Goal: Task Accomplishment & Management: Complete application form

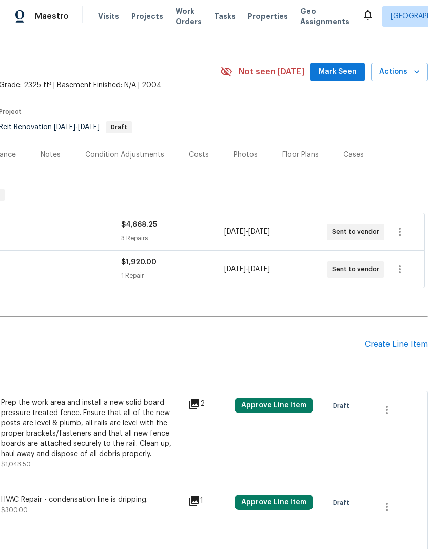
scroll to position [16, 152]
click at [402, 230] on icon "button" at bounding box center [399, 231] width 12 height 12
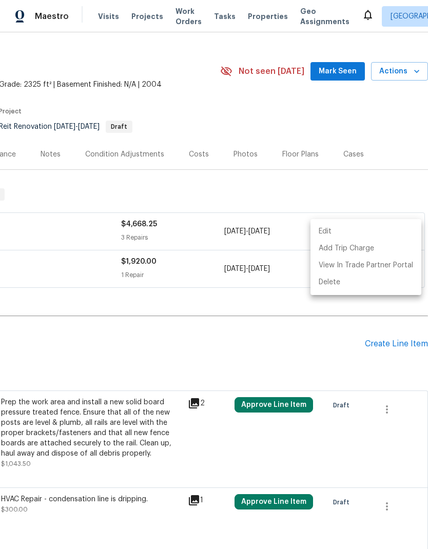
click at [355, 229] on li "Edit" at bounding box center [365, 231] width 111 height 17
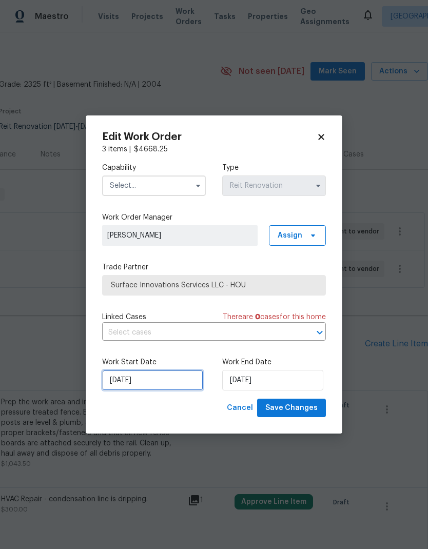
click at [126, 385] on input "[DATE]" at bounding box center [152, 380] width 101 height 21
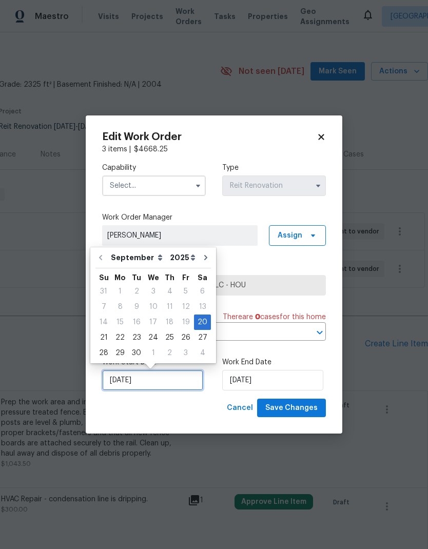
scroll to position [8, 0]
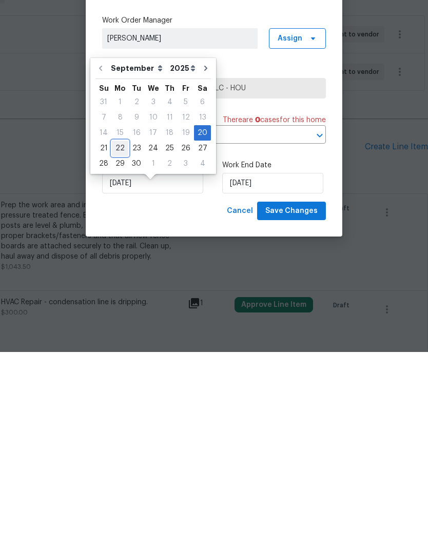
click at [120, 338] on div "22" at bounding box center [120, 345] width 16 height 14
type input "[DATE]"
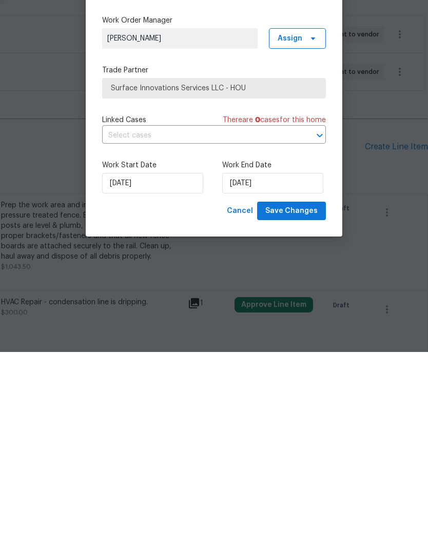
scroll to position [41, 0]
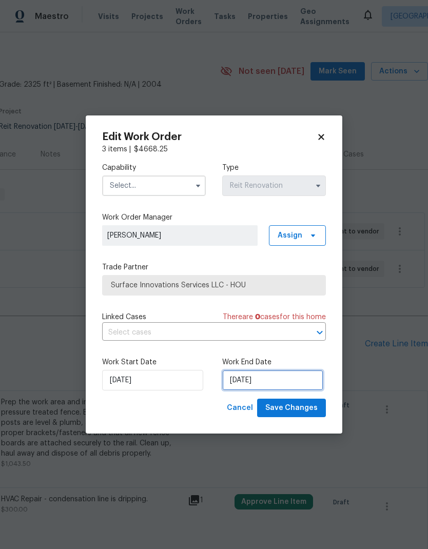
click at [298, 376] on input "9/24/2025" at bounding box center [272, 380] width 101 height 21
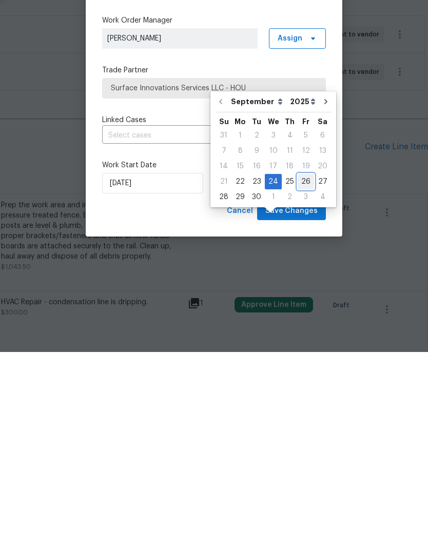
click at [303, 371] on div "26" at bounding box center [306, 378] width 16 height 14
type input "[DATE]"
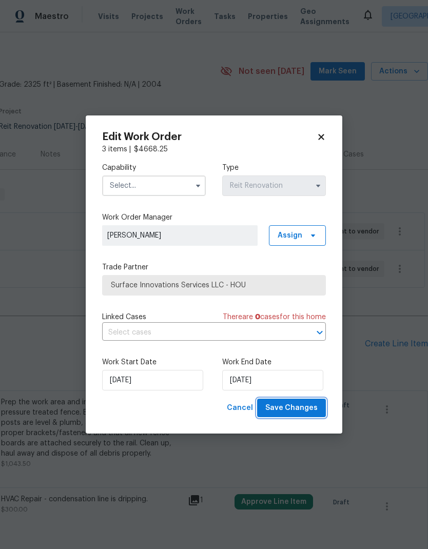
click at [311, 405] on span "Save Changes" at bounding box center [291, 408] width 52 height 13
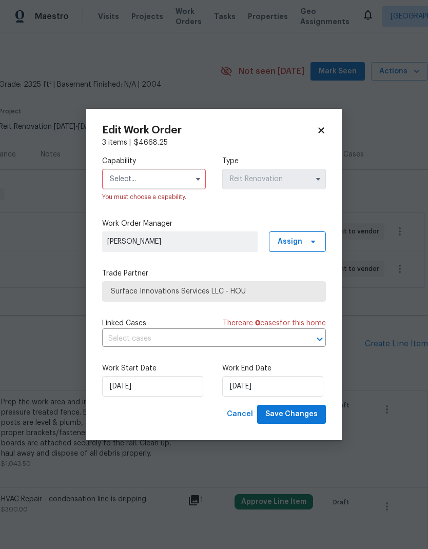
click at [117, 184] on input "text" at bounding box center [154, 179] width 104 height 21
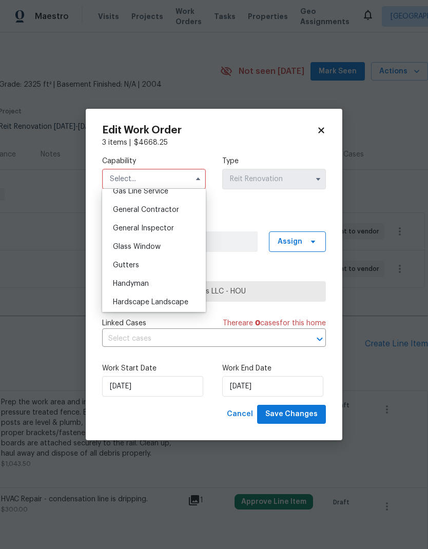
scroll to position [479, 0]
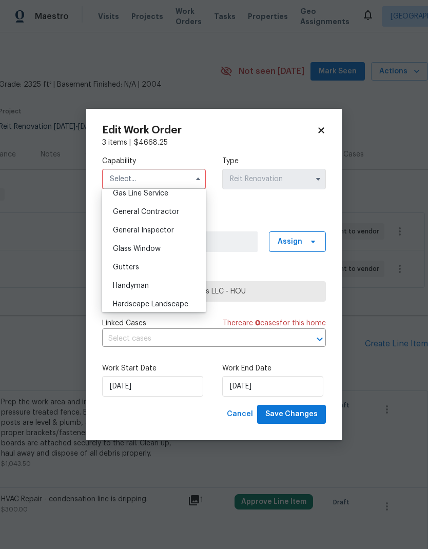
click at [123, 212] on span "General Contractor" at bounding box center [146, 211] width 66 height 7
type input "General Contractor"
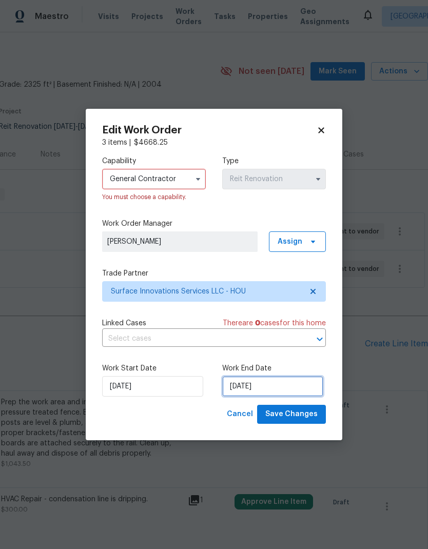
click at [294, 391] on input "[DATE]" at bounding box center [272, 386] width 101 height 21
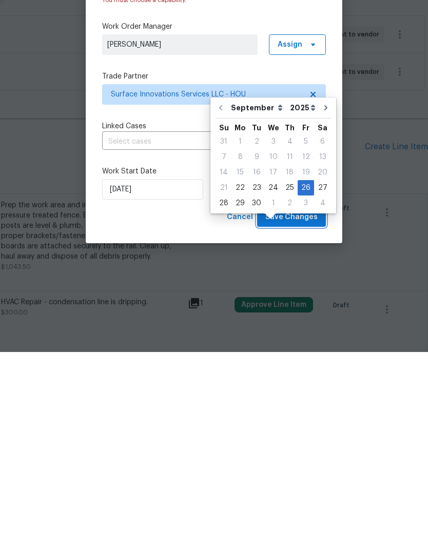
click at [307, 408] on span "Save Changes" at bounding box center [291, 414] width 52 height 13
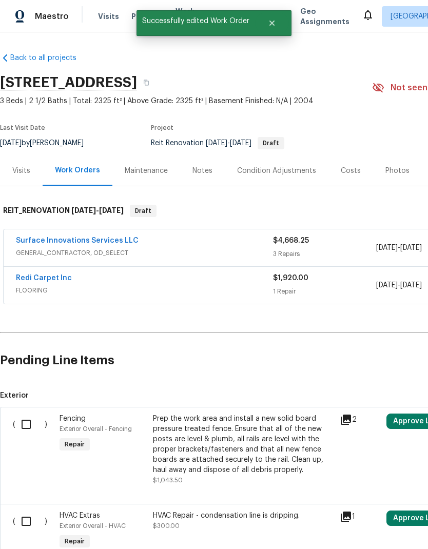
scroll to position [0, 0]
click at [31, 274] on link "Redi Carpet Inc" at bounding box center [44, 277] width 56 height 7
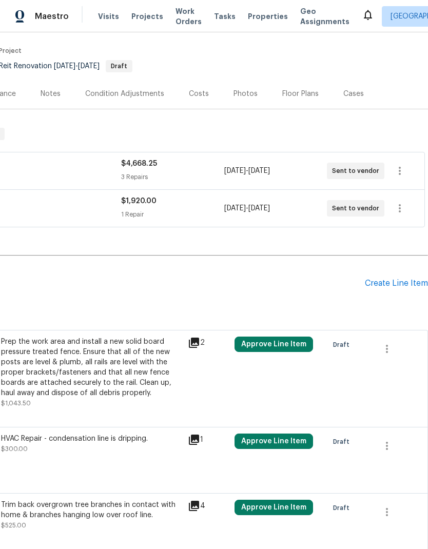
scroll to position [77, 152]
click at [403, 210] on icon "button" at bounding box center [399, 208] width 12 height 12
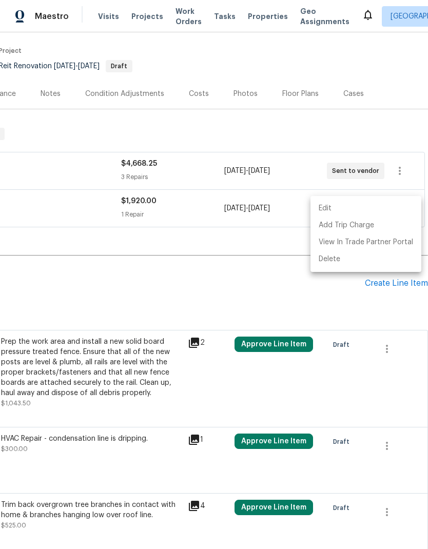
click at [359, 204] on li "Edit" at bounding box center [365, 208] width 111 height 17
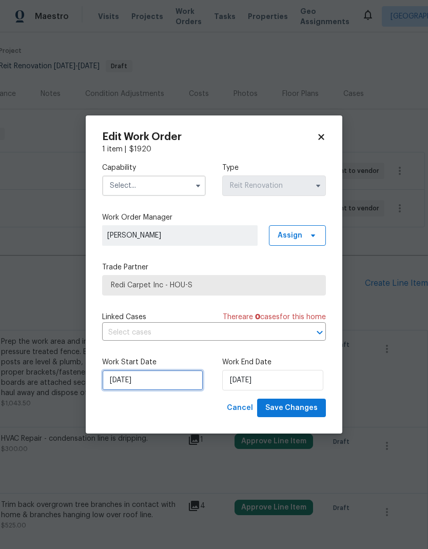
click at [122, 381] on input "[DATE]" at bounding box center [152, 380] width 101 height 21
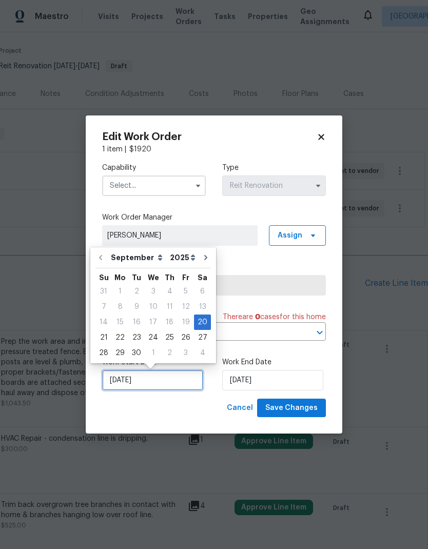
scroll to position [8, 0]
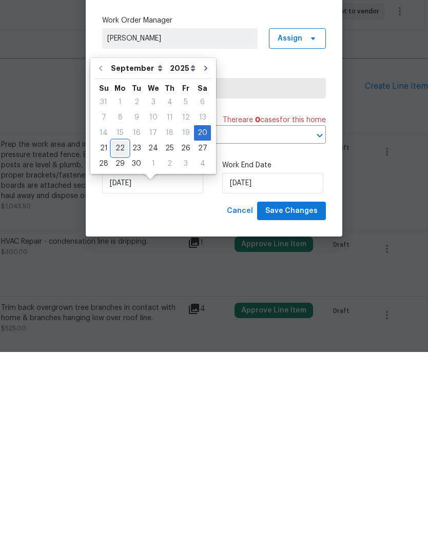
click at [118, 338] on div "22" at bounding box center [120, 345] width 16 height 14
type input "[DATE]"
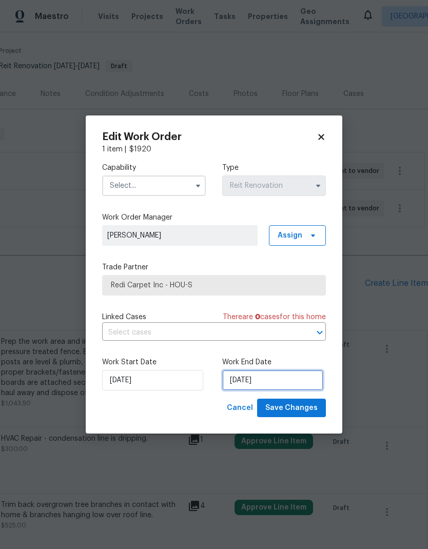
click at [282, 376] on input "[DATE]" at bounding box center [272, 380] width 101 height 21
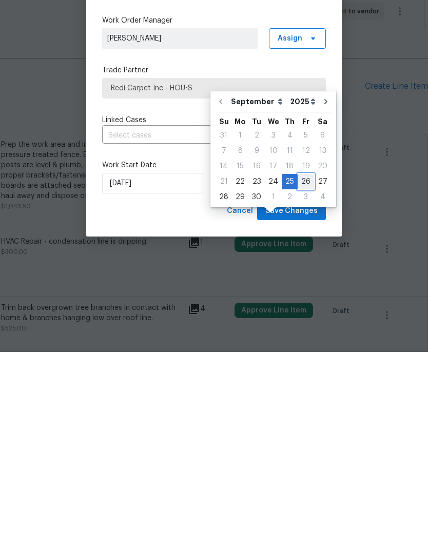
click at [300, 371] on div "26" at bounding box center [306, 378] width 16 height 14
type input "[DATE]"
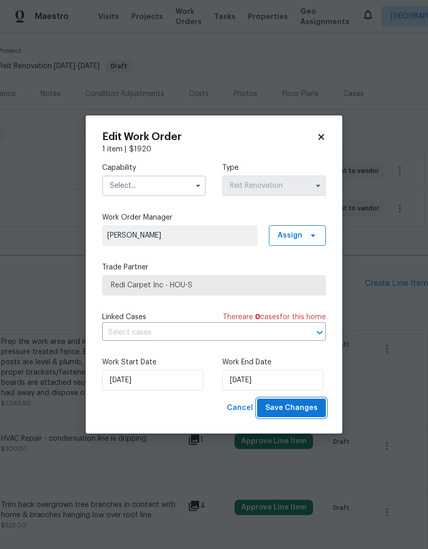
click at [309, 412] on span "Save Changes" at bounding box center [291, 408] width 52 height 13
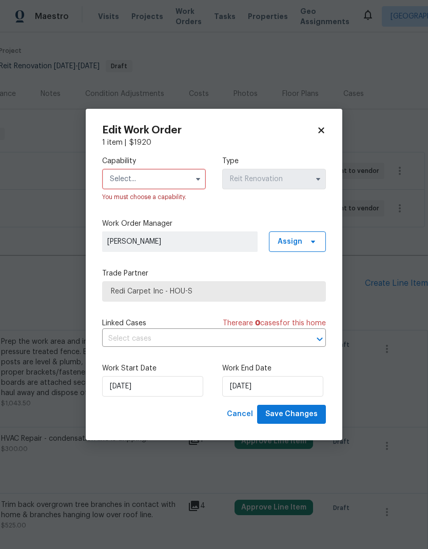
click at [162, 183] on input "text" at bounding box center [154, 179] width 104 height 21
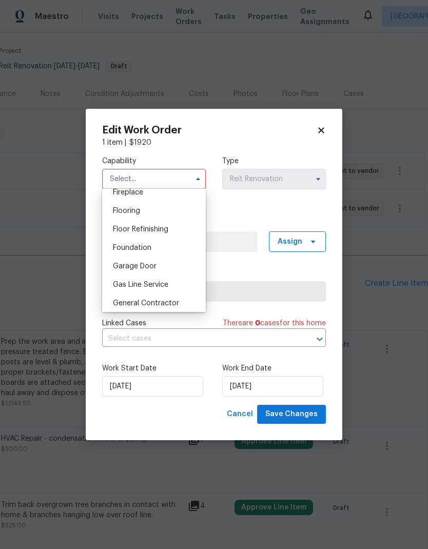
scroll to position [389, 0]
click at [156, 204] on div "Flooring" at bounding box center [154, 209] width 98 height 18
type input "Flooring"
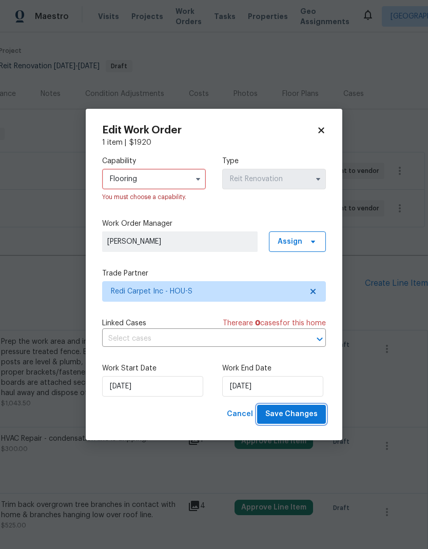
click at [305, 406] on button "Save Changes" at bounding box center [291, 414] width 69 height 19
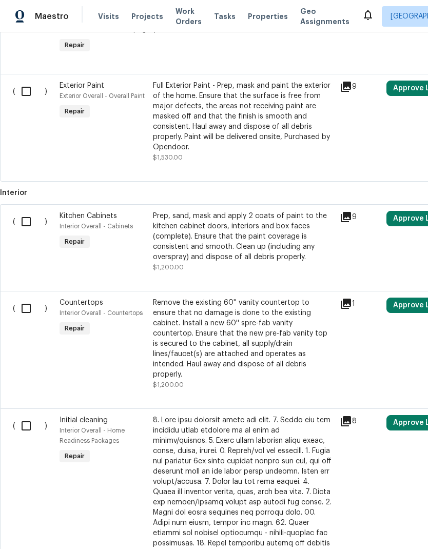
scroll to position [587, 0]
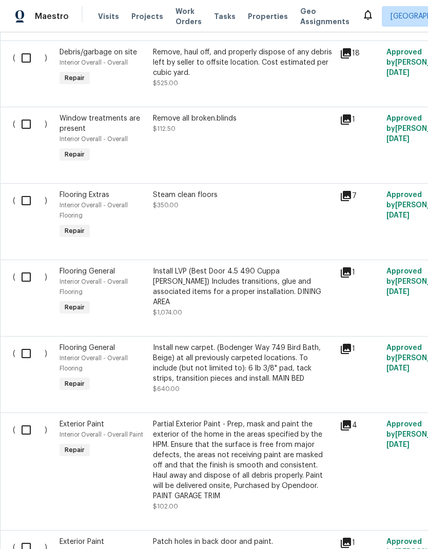
scroll to position [1368, 0]
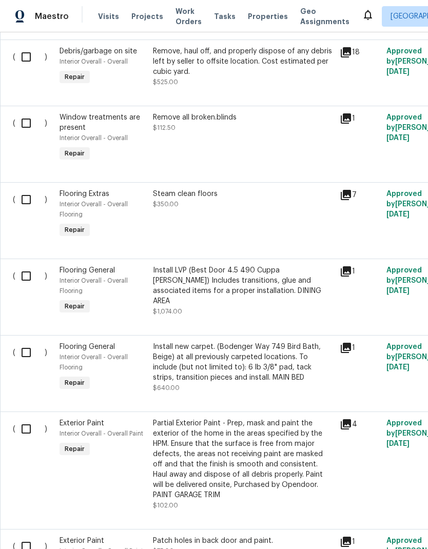
click at [23, 265] on input "checkbox" at bounding box center [29, 276] width 29 height 22
checkbox input "true"
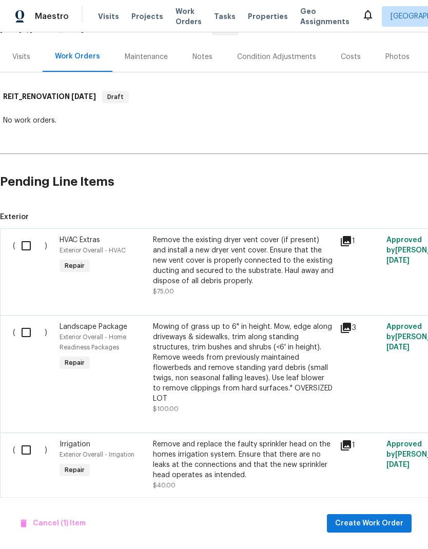
scroll to position [113, 0]
click at [364, 527] on span "Create Work Order" at bounding box center [369, 523] width 68 height 13
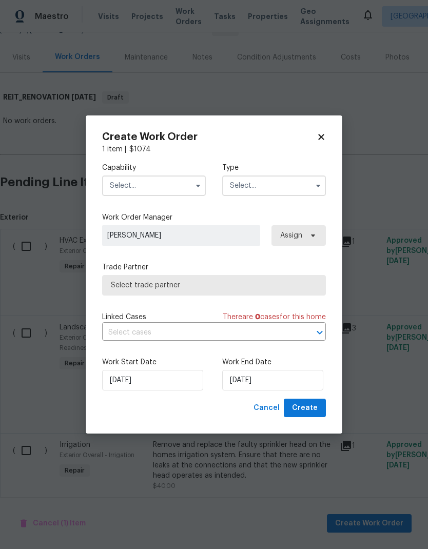
click at [120, 171] on label "Capability" at bounding box center [154, 168] width 104 height 10
click at [125, 183] on input "text" at bounding box center [154, 185] width 104 height 21
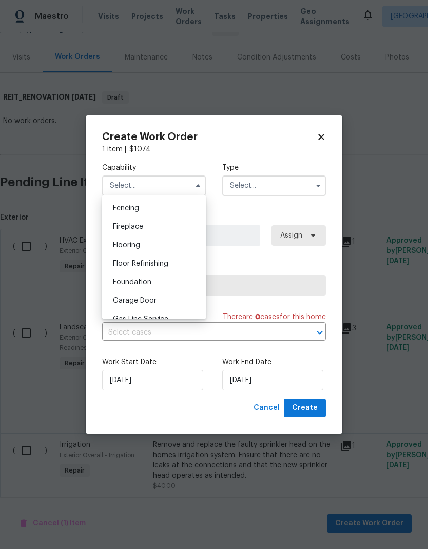
scroll to position [364, 0]
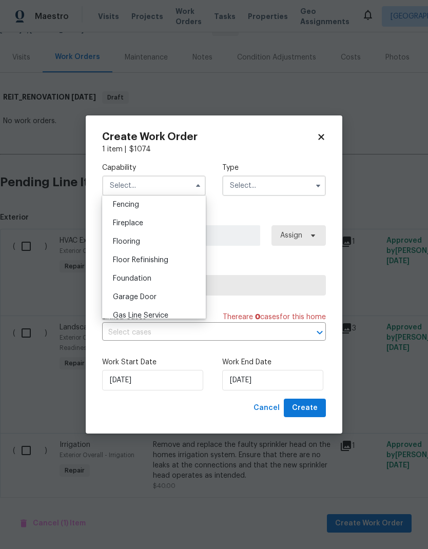
click at [123, 250] on div "Flooring" at bounding box center [154, 241] width 98 height 18
type input "Flooring"
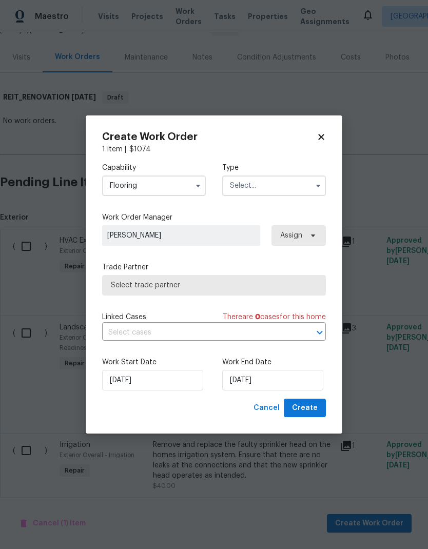
click at [249, 189] on input "text" at bounding box center [274, 185] width 104 height 21
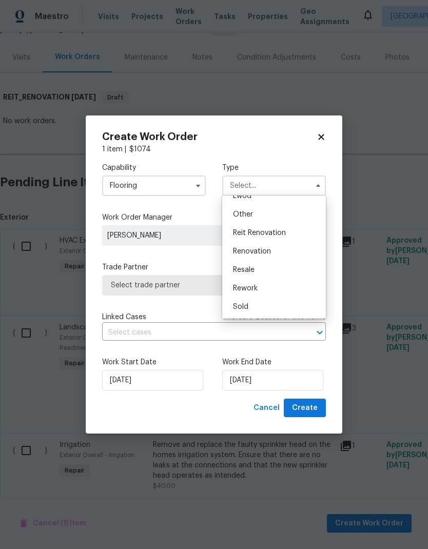
scroll to position [122, 0]
click at [244, 235] on span "Reit Renovation" at bounding box center [259, 232] width 53 height 7
type input "Reit Renovation"
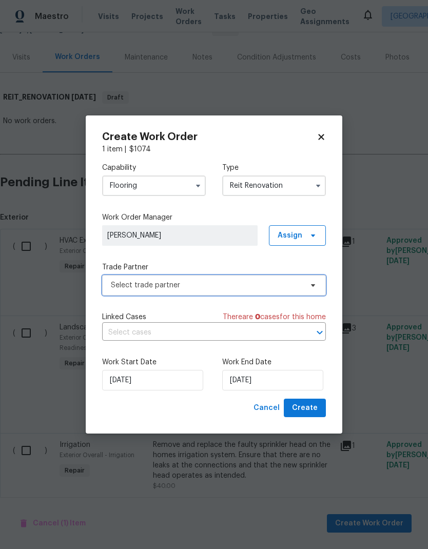
click at [145, 288] on span "Select trade partner" at bounding box center [206, 285] width 191 height 10
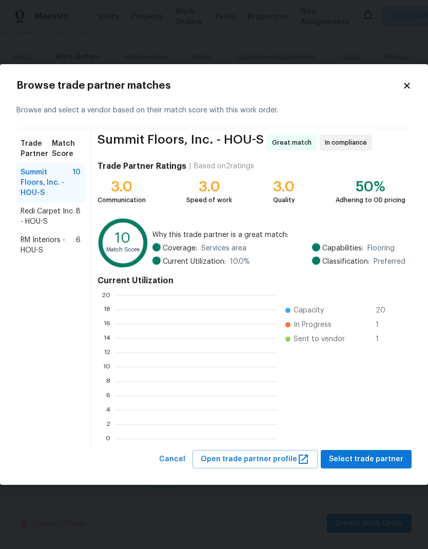
scroll to position [1, 1]
click at [46, 212] on span "Redi Carpet Inc - HOU-S" at bounding box center [48, 216] width 55 height 21
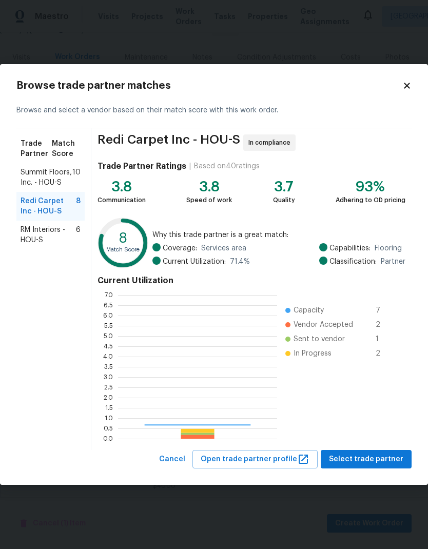
scroll to position [144, 159]
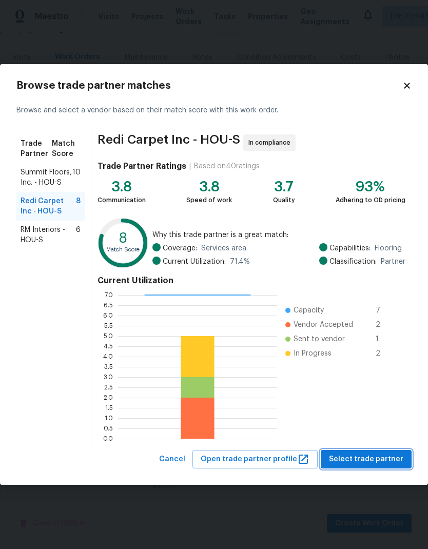
click at [357, 458] on span "Select trade partner" at bounding box center [366, 459] width 74 height 13
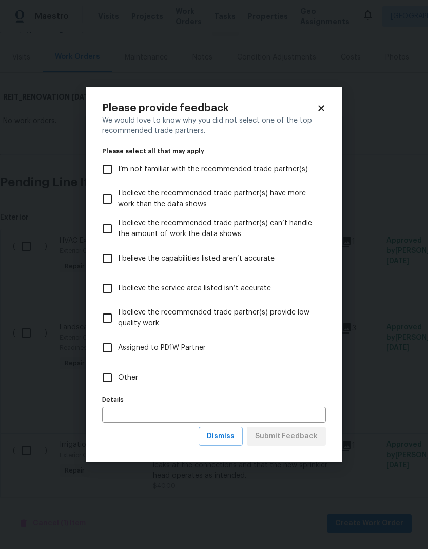
click at [110, 370] on input "Other" at bounding box center [107, 378] width 22 height 22
checkbox input "true"
click at [285, 443] on span "Submit Feedback" at bounding box center [286, 436] width 63 height 13
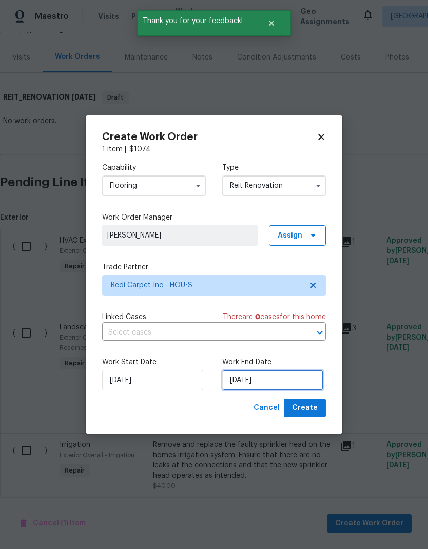
click at [246, 384] on input "[DATE]" at bounding box center [272, 380] width 101 height 21
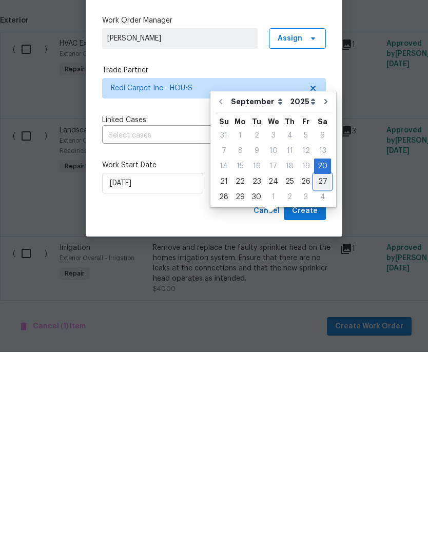
click at [321, 371] on div "27" at bounding box center [322, 378] width 17 height 14
type input "9/27/2025"
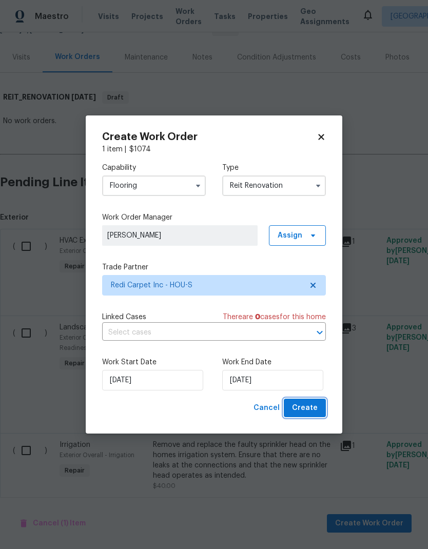
click at [303, 411] on span "Create" at bounding box center [305, 408] width 26 height 13
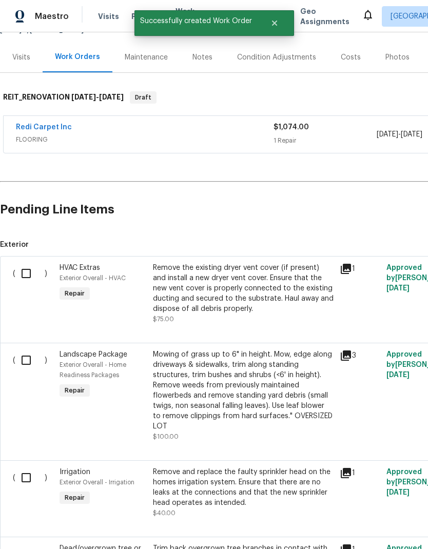
click at [28, 263] on input "checkbox" at bounding box center [29, 274] width 29 height 22
checkbox input "true"
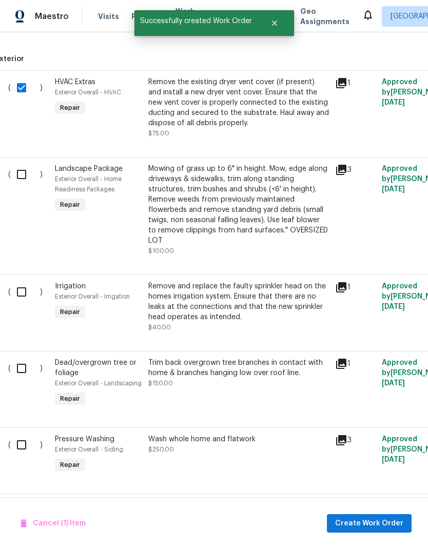
scroll to position [302, 3]
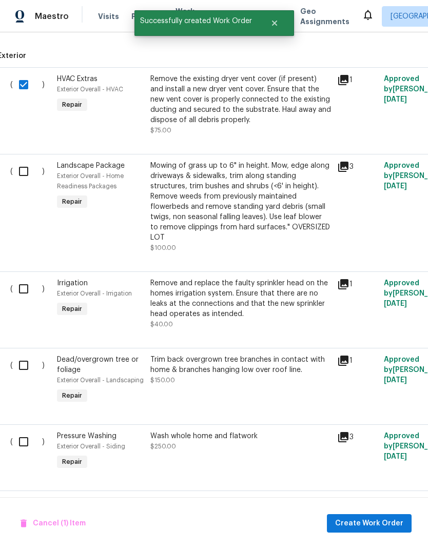
click at [25, 161] on input "checkbox" at bounding box center [27, 172] width 29 height 22
checkbox input "true"
click at [20, 278] on input "checkbox" at bounding box center [27, 289] width 29 height 22
checkbox input "true"
click at [23, 354] on input "checkbox" at bounding box center [27, 365] width 29 height 22
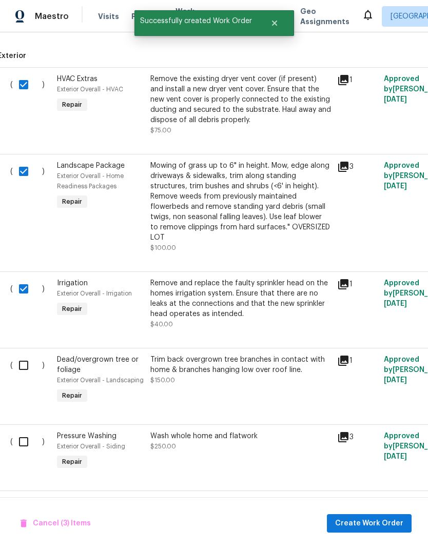
checkbox input "true"
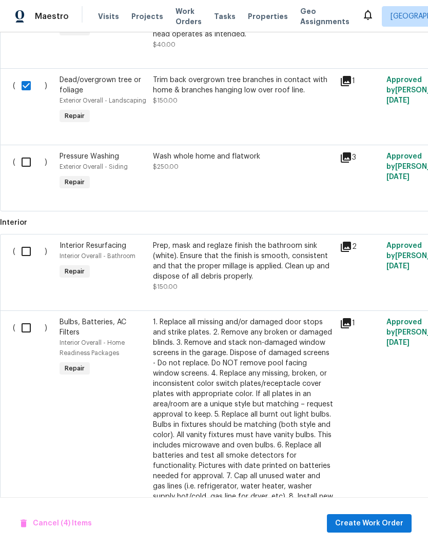
scroll to position [583, 0]
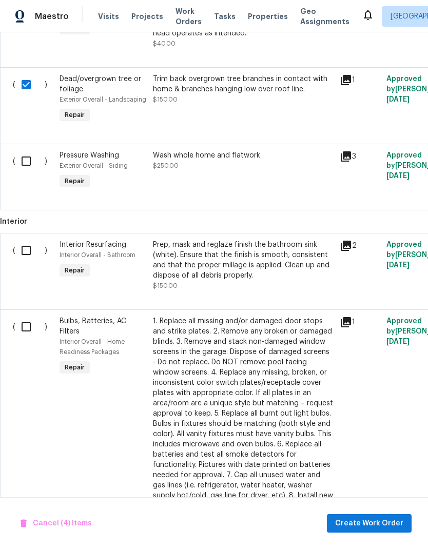
click at [29, 150] on input "checkbox" at bounding box center [29, 161] width 29 height 22
checkbox input "true"
click at [26, 240] on input "checkbox" at bounding box center [29, 251] width 29 height 22
checkbox input "true"
click at [21, 316] on input "checkbox" at bounding box center [29, 327] width 29 height 22
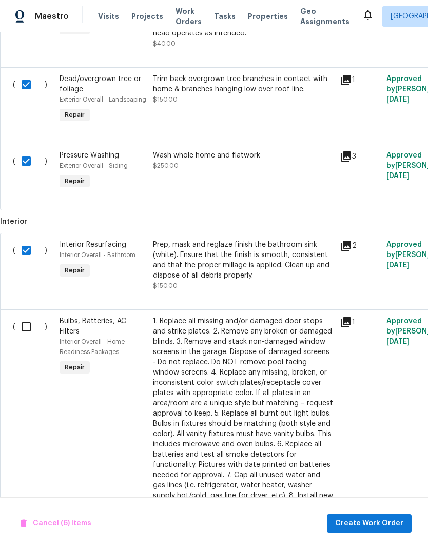
checkbox input "true"
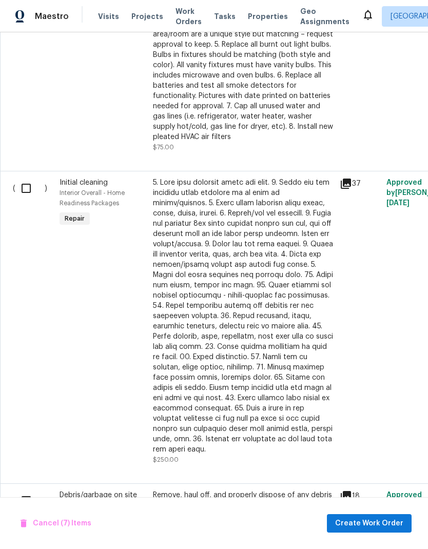
scroll to position [954, 0]
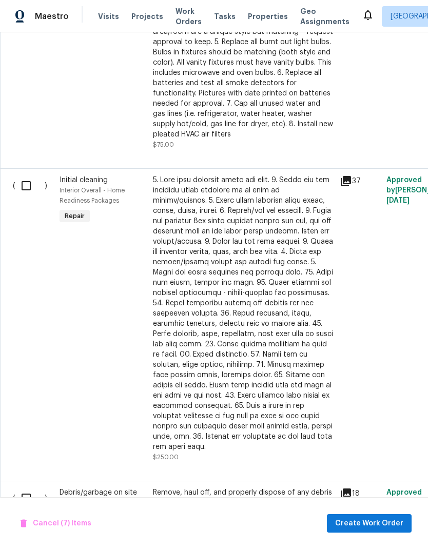
click at [25, 175] on input "checkbox" at bounding box center [29, 186] width 29 height 22
checkbox input "true"
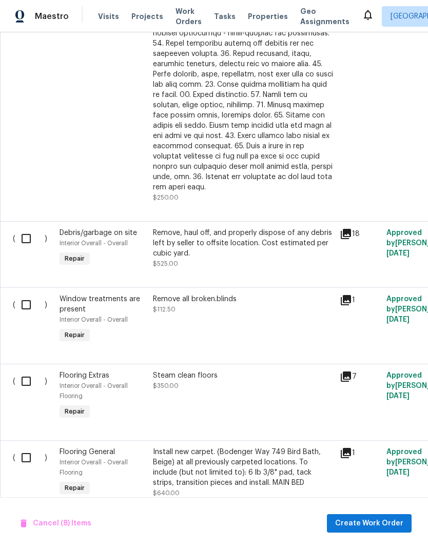
scroll to position [1214, 0]
click at [19, 228] on input "checkbox" at bounding box center [29, 239] width 29 height 22
checkbox input "true"
click at [24, 294] on input "checkbox" at bounding box center [29, 305] width 29 height 22
checkbox input "true"
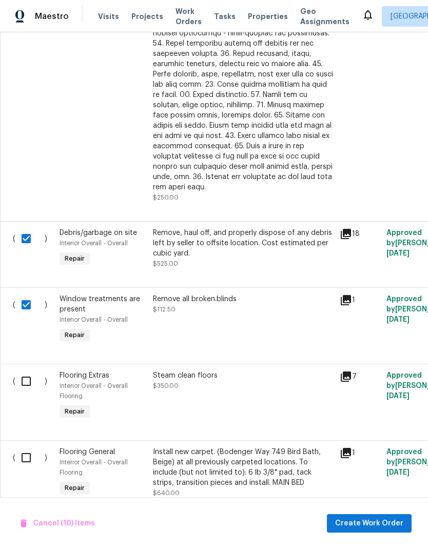
click at [23, 370] on input "checkbox" at bounding box center [29, 381] width 29 height 22
checkbox input "true"
click at [26, 447] on input "checkbox" at bounding box center [29, 458] width 29 height 22
checkbox input "true"
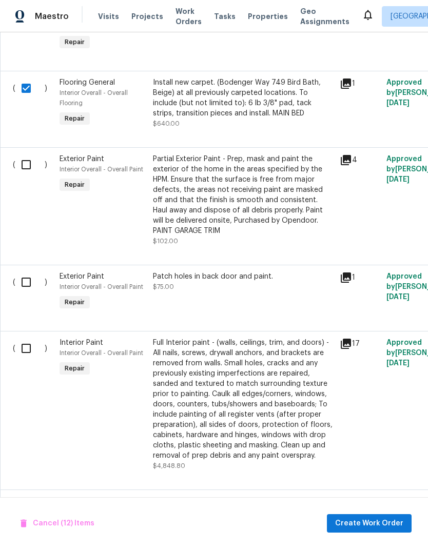
scroll to position [1583, 0]
click at [24, 154] on input "checkbox" at bounding box center [29, 165] width 29 height 22
checkbox input "true"
click at [19, 272] on input "checkbox" at bounding box center [29, 283] width 29 height 22
checkbox input "true"
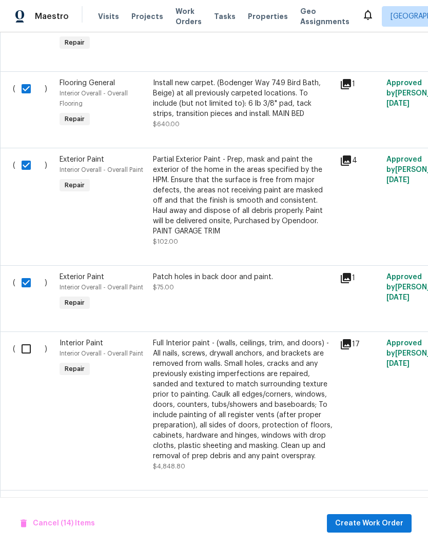
click at [25, 338] on input "checkbox" at bounding box center [29, 349] width 29 height 22
checkbox input "true"
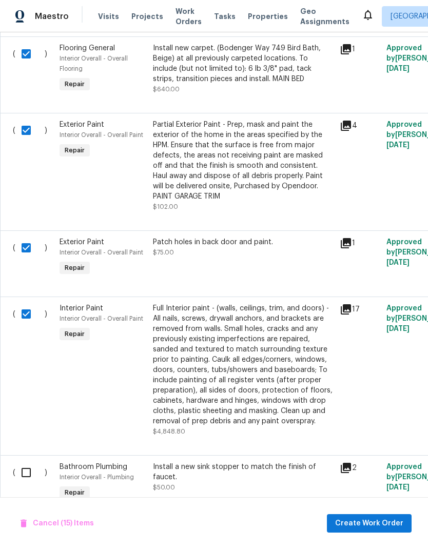
scroll to position [1618, 0]
click at [23, 462] on input "checkbox" at bounding box center [29, 473] width 29 height 22
checkbox input "true"
click at [374, 527] on span "Create Work Order" at bounding box center [369, 523] width 68 height 13
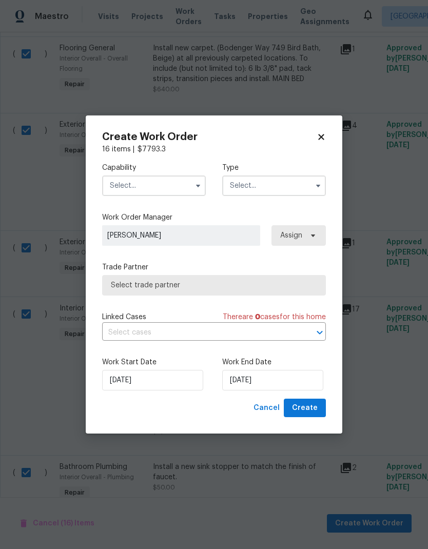
click at [144, 178] on input "text" at bounding box center [154, 185] width 104 height 21
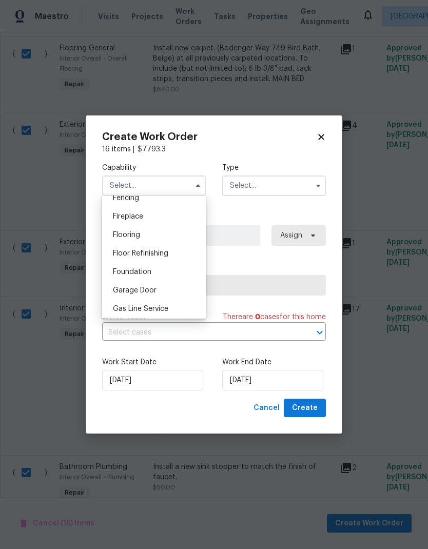
scroll to position [373, 0]
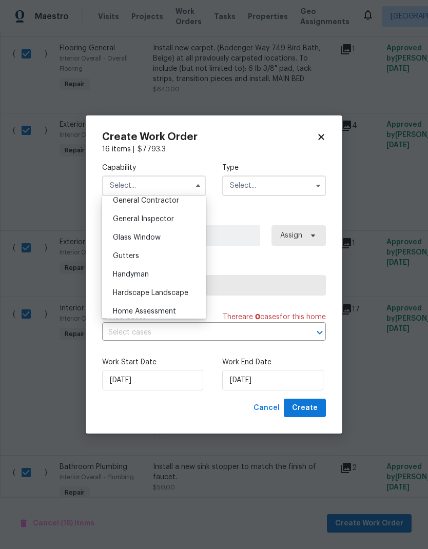
click at [115, 198] on span "General Contractor" at bounding box center [146, 200] width 66 height 7
type input "General Contractor"
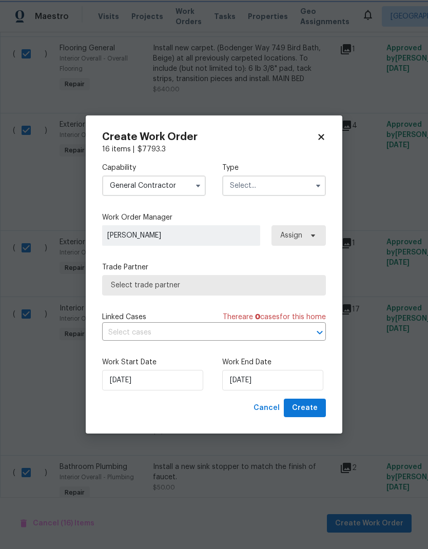
scroll to position [472, 0]
click at [247, 186] on input "text" at bounding box center [274, 185] width 104 height 21
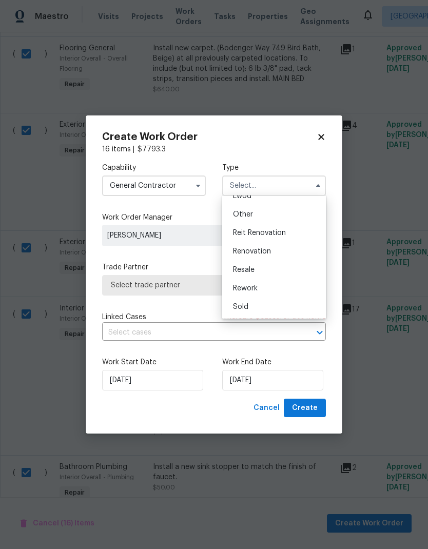
scroll to position [122, 0]
click at [242, 237] on div "Reit Renovation" at bounding box center [274, 233] width 98 height 18
type input "Reit Renovation"
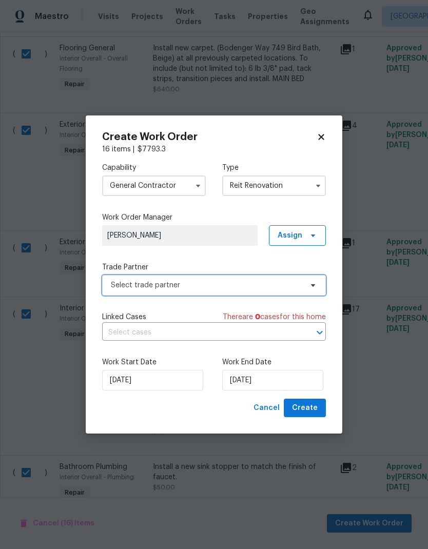
click at [138, 292] on span "Select trade partner" at bounding box center [214, 285] width 224 height 21
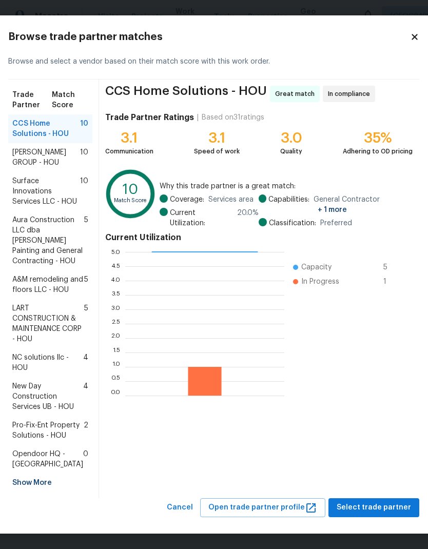
scroll to position [82, 1]
click at [357, 503] on span "Select trade partner" at bounding box center [374, 507] width 74 height 13
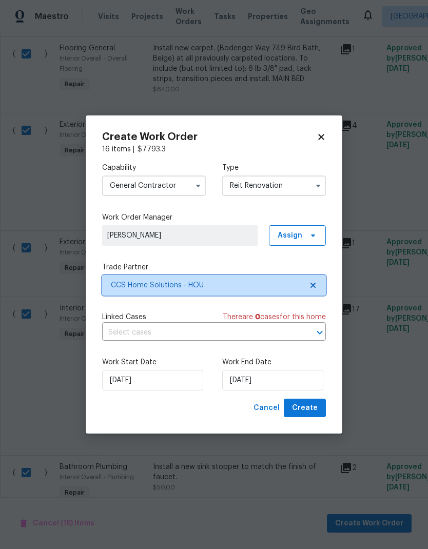
scroll to position [0, 0]
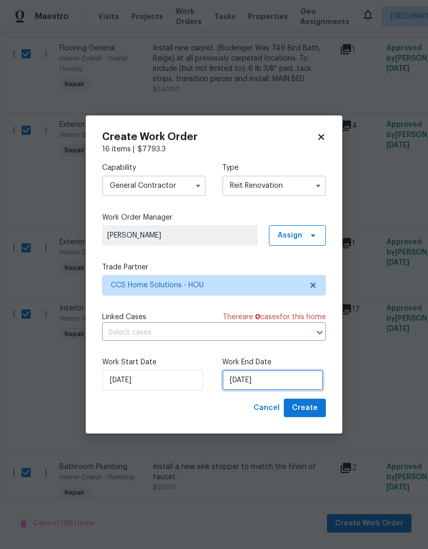
click at [246, 378] on input "[DATE]" at bounding box center [272, 380] width 101 height 21
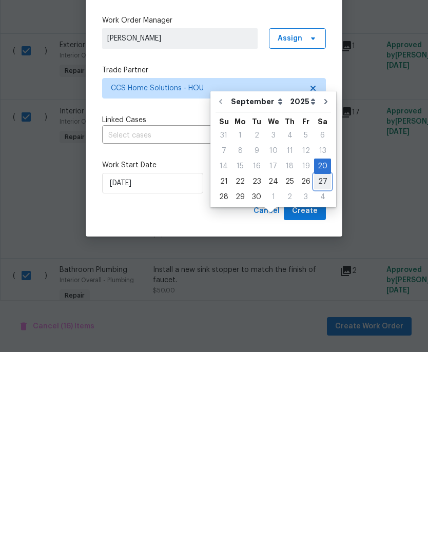
click at [317, 371] on div "27" at bounding box center [322, 378] width 17 height 14
type input "9/27/2025"
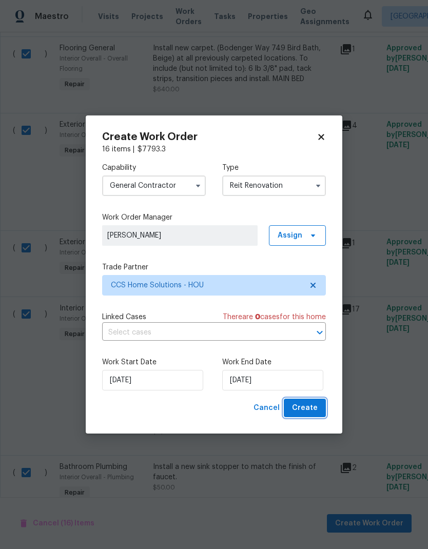
click at [302, 409] on span "Create" at bounding box center [305, 408] width 26 height 13
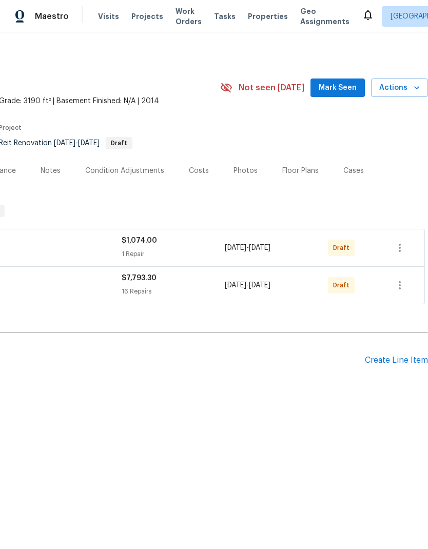
scroll to position [0, 152]
click at [401, 248] on icon "button" at bounding box center [399, 248] width 12 height 12
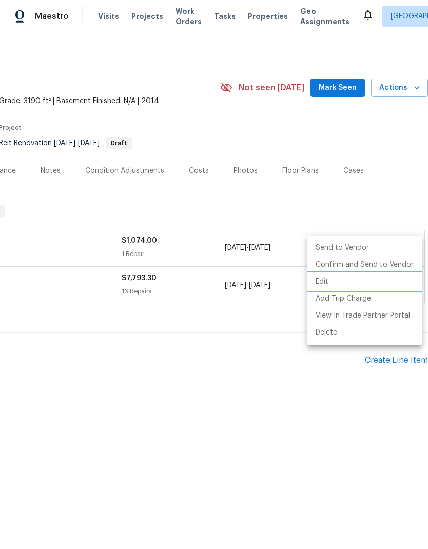
click at [321, 283] on li "Edit" at bounding box center [364, 281] width 114 height 17
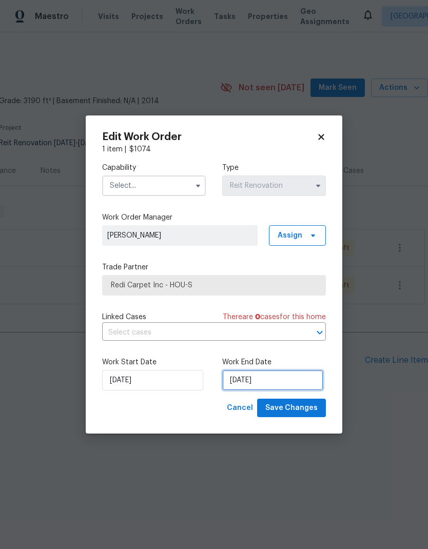
click at [241, 370] on input "9/27/2025" at bounding box center [272, 380] width 101 height 21
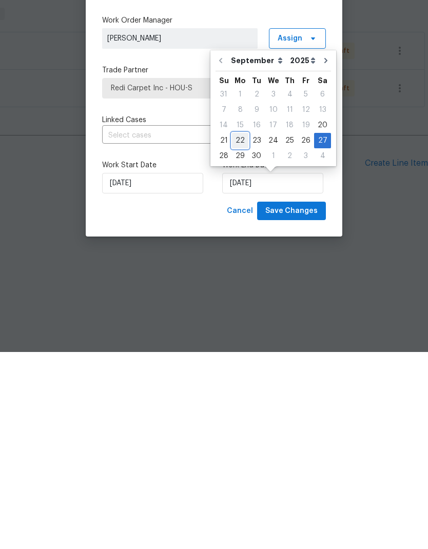
click at [241, 330] on div "22" at bounding box center [240, 337] width 16 height 14
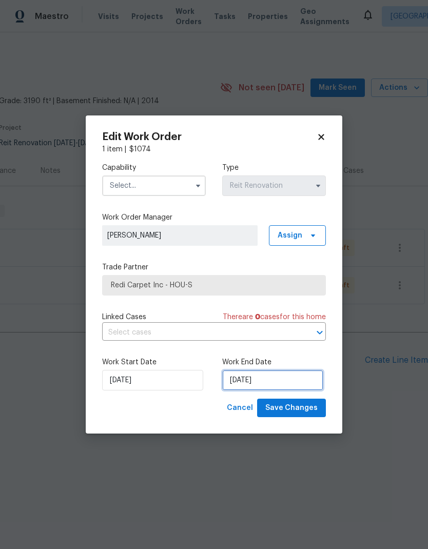
click at [241, 382] on input "[DATE]" at bounding box center [272, 380] width 101 height 21
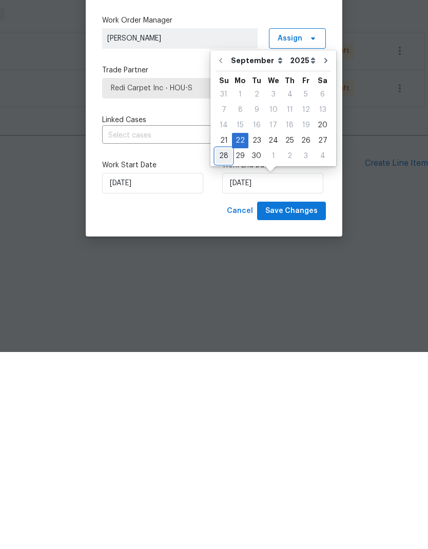
click at [224, 346] on div "28" at bounding box center [223, 353] width 16 height 14
type input "9/28/2025"
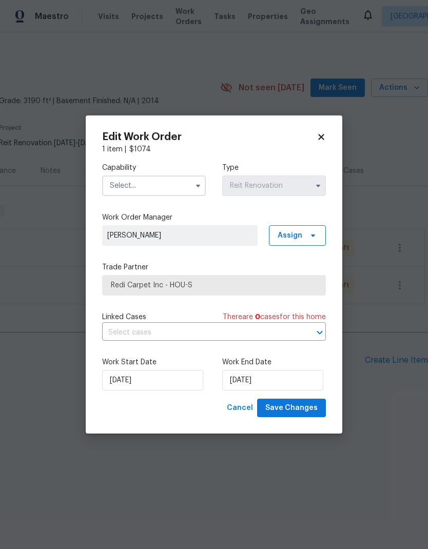
click at [152, 367] on label "Work Start Date" at bounding box center [154, 362] width 104 height 10
click at [150, 387] on input "[DATE]" at bounding box center [152, 380] width 101 height 21
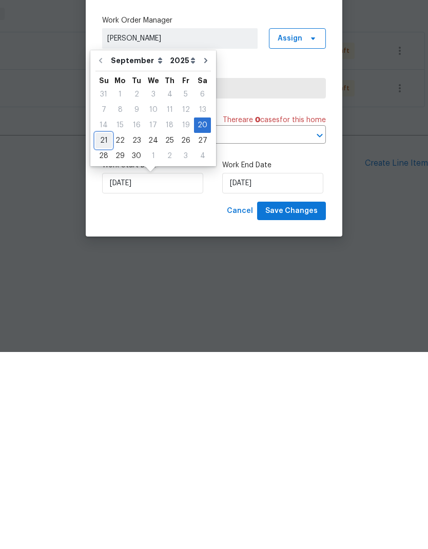
click at [107, 330] on div "21" at bounding box center [103, 337] width 16 height 14
type input "9/21/2025"
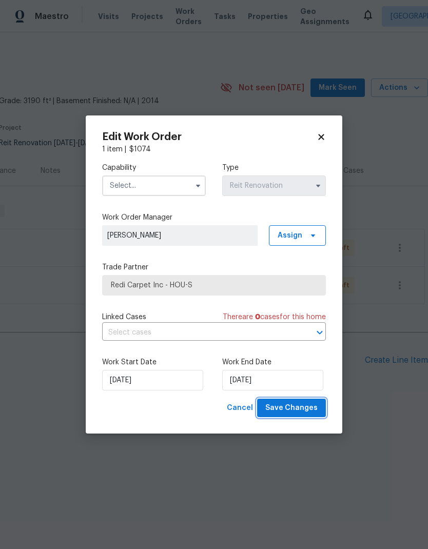
click at [293, 406] on span "Save Changes" at bounding box center [291, 408] width 52 height 13
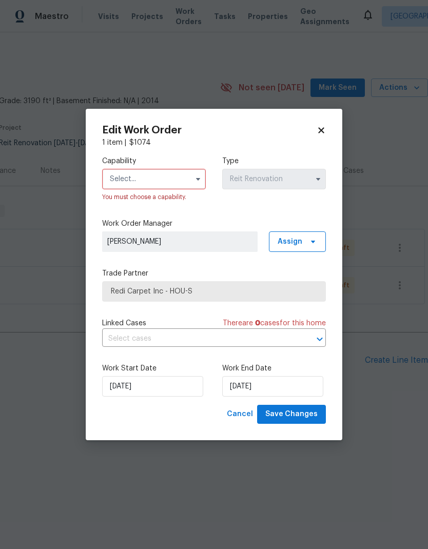
click at [128, 183] on input "text" at bounding box center [154, 179] width 104 height 21
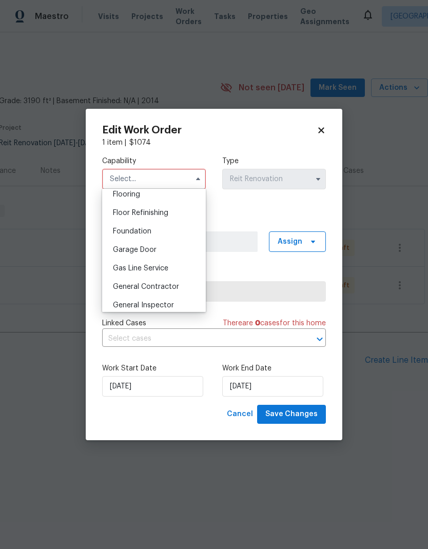
scroll to position [397, 0]
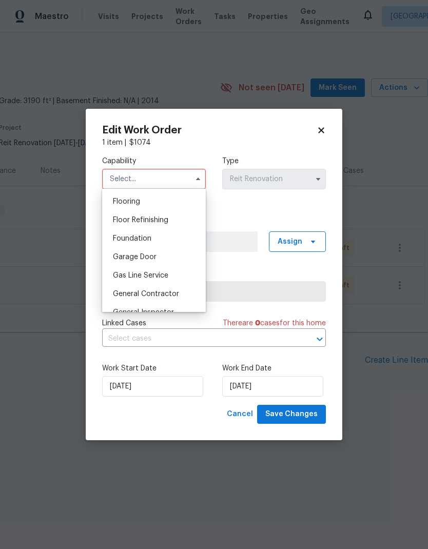
click at [125, 202] on span "Flooring" at bounding box center [126, 201] width 27 height 7
type input "Flooring"
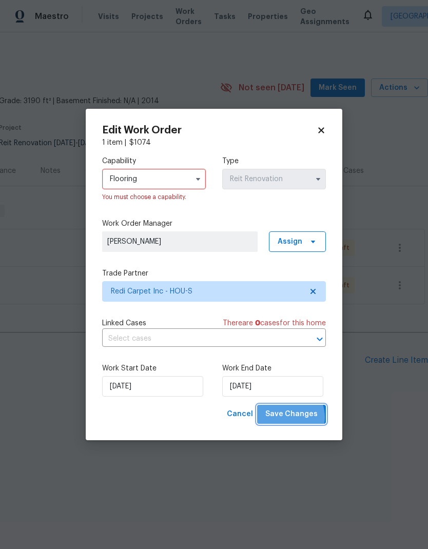
click at [287, 419] on span "Save Changes" at bounding box center [291, 414] width 52 height 13
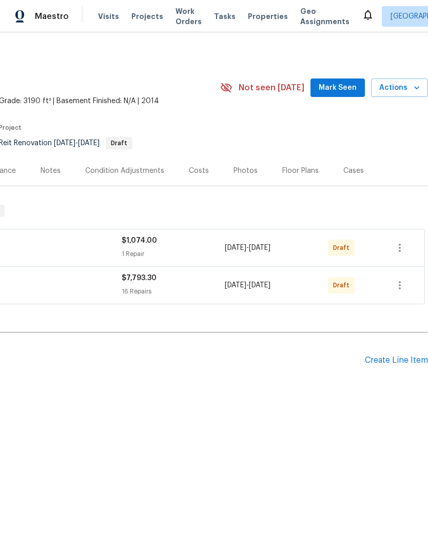
scroll to position [0, 152]
click at [399, 291] on button "button" at bounding box center [399, 285] width 25 height 25
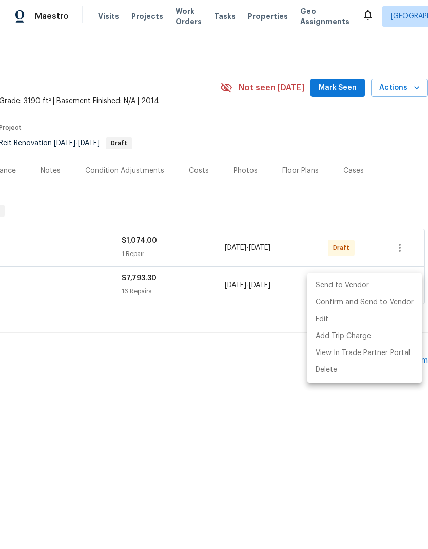
click at [94, 399] on div at bounding box center [214, 274] width 428 height 549
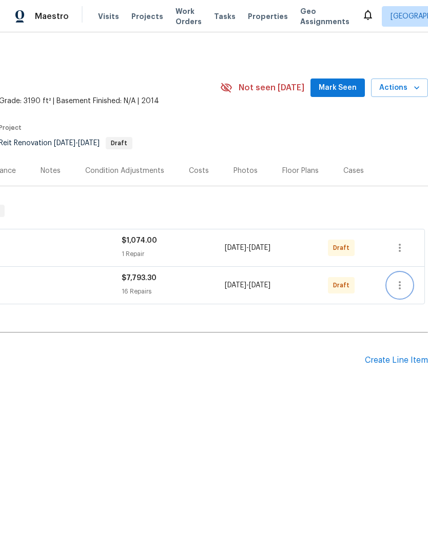
click at [400, 287] on icon "button" at bounding box center [399, 285] width 12 height 12
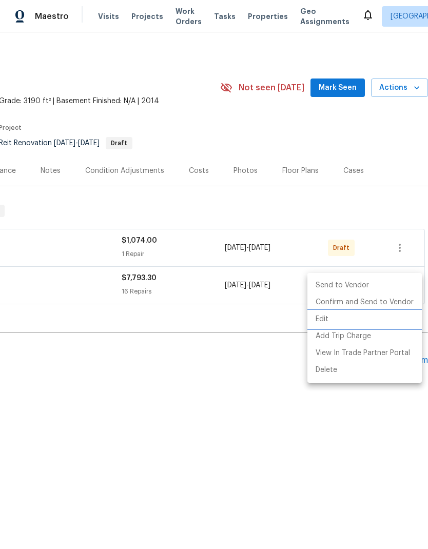
click at [325, 316] on li "Edit" at bounding box center [364, 319] width 114 height 17
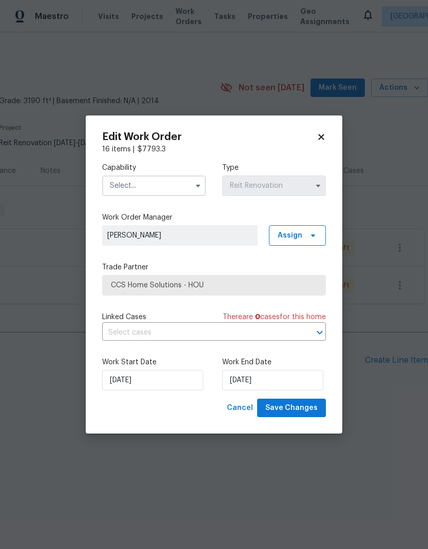
click at [180, 184] on input "text" at bounding box center [154, 185] width 104 height 21
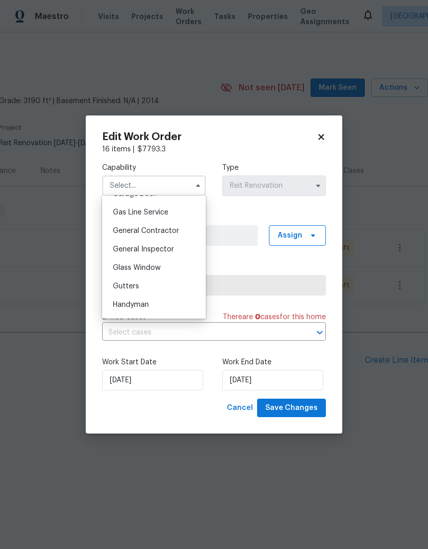
scroll to position [486, 0]
click at [177, 207] on div "General Contractor" at bounding box center [154, 211] width 98 height 18
type input "General Contractor"
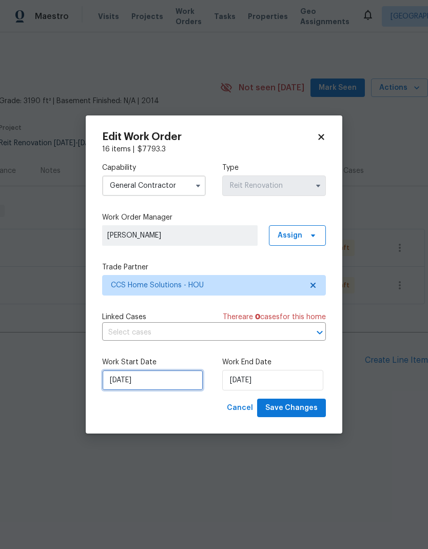
click at [122, 386] on input "[DATE]" at bounding box center [152, 380] width 101 height 21
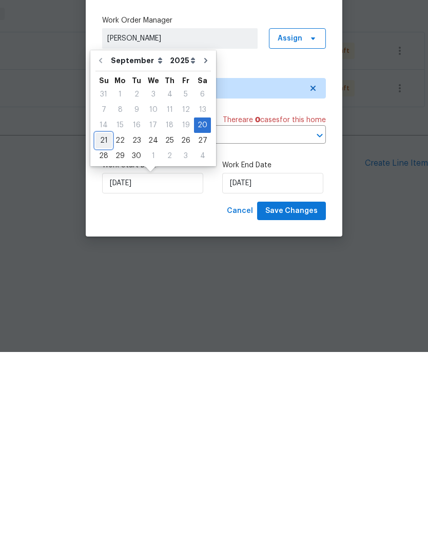
click at [102, 330] on div "21" at bounding box center [103, 337] width 16 height 14
type input "9/21/2025"
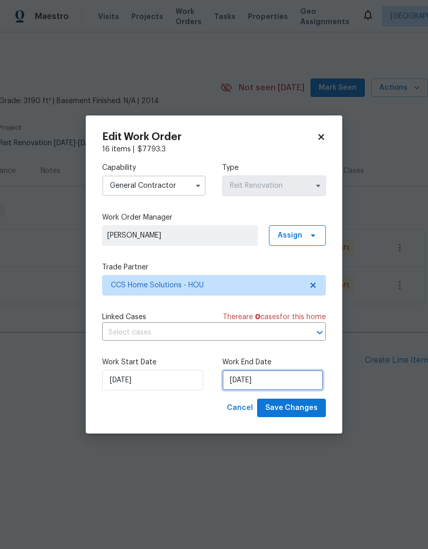
click at [272, 377] on input "9/27/2025" at bounding box center [272, 380] width 101 height 21
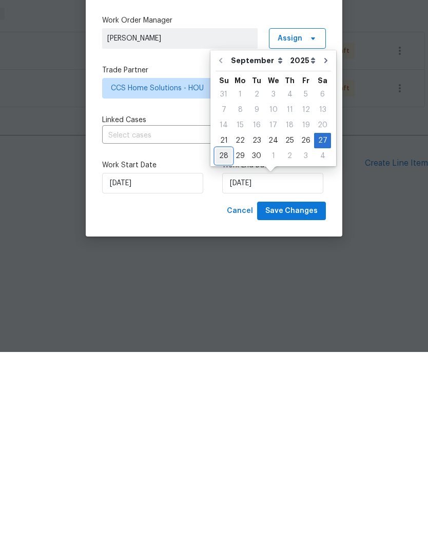
click at [222, 346] on div "28" at bounding box center [223, 353] width 16 height 14
type input "9/28/2025"
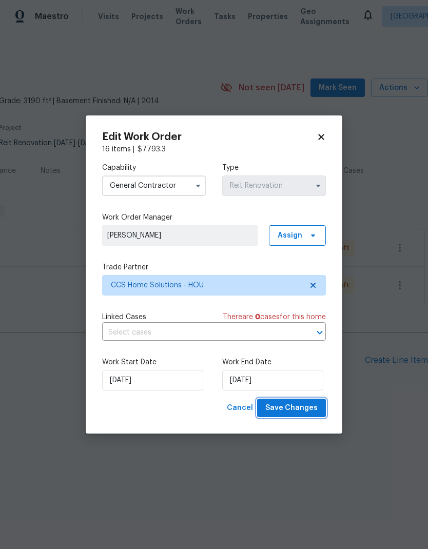
click at [297, 403] on span "Save Changes" at bounding box center [291, 408] width 52 height 13
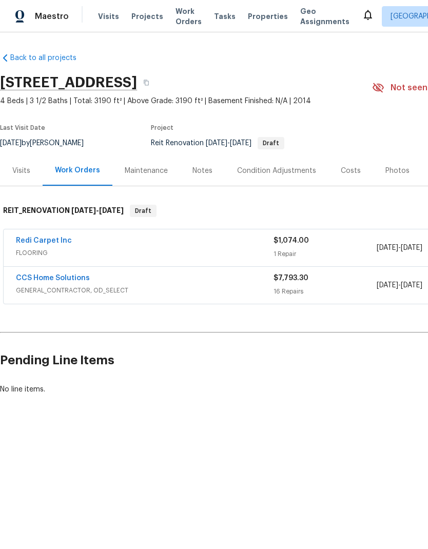
scroll to position [0, 0]
click at [45, 238] on link "Redi Carpet Inc" at bounding box center [44, 240] width 56 height 7
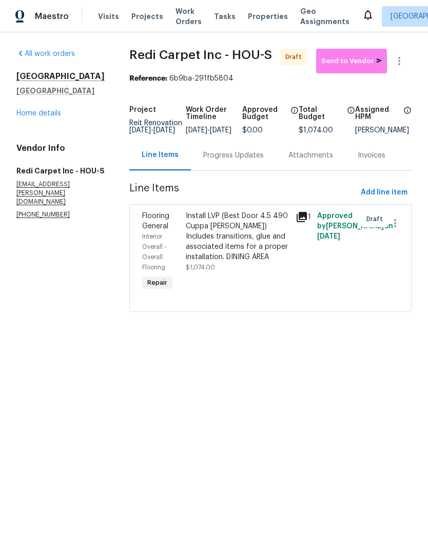
click at [207, 260] on div "Install LVP (Best Door 4.5 490 Cuppa Joe) Includes transitions, glue and associ…" at bounding box center [237, 236] width 103 height 51
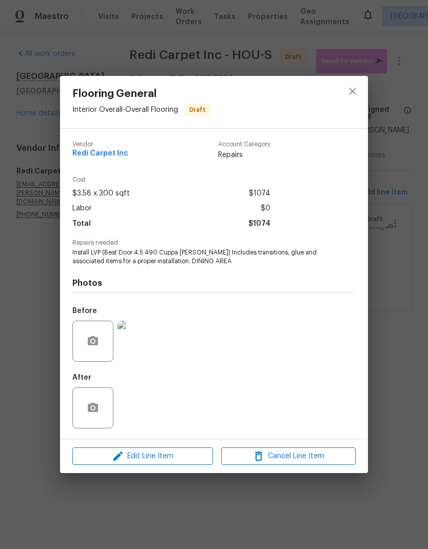
click at [130, 348] on img at bounding box center [137, 341] width 41 height 41
